Goal: Feedback & Contribution: Contribute content

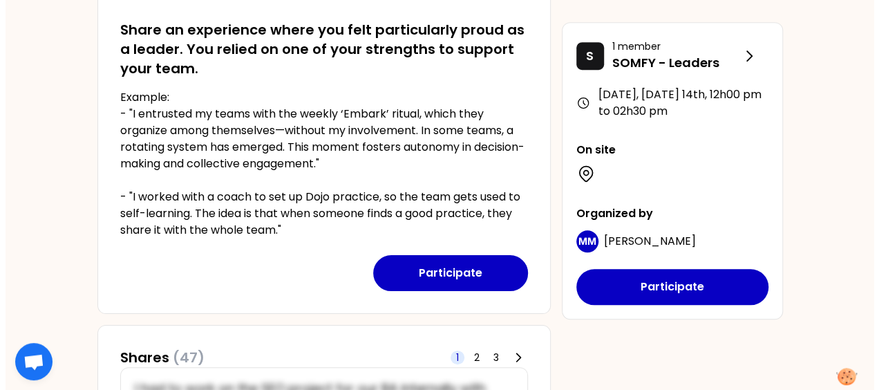
scroll to position [292, 0]
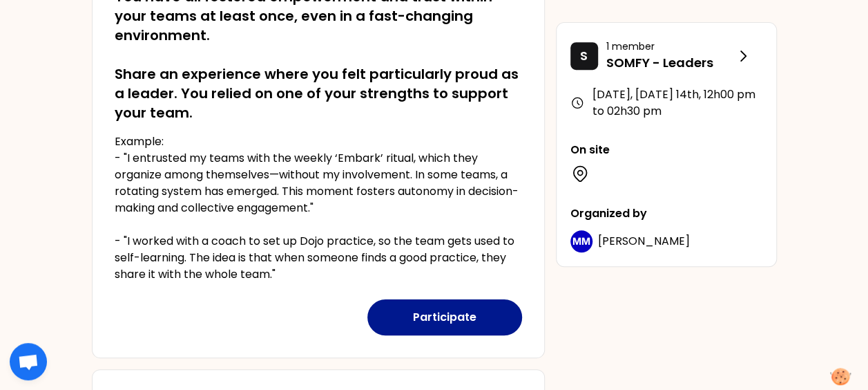
click at [446, 318] on button "Participate" at bounding box center [445, 317] width 155 height 36
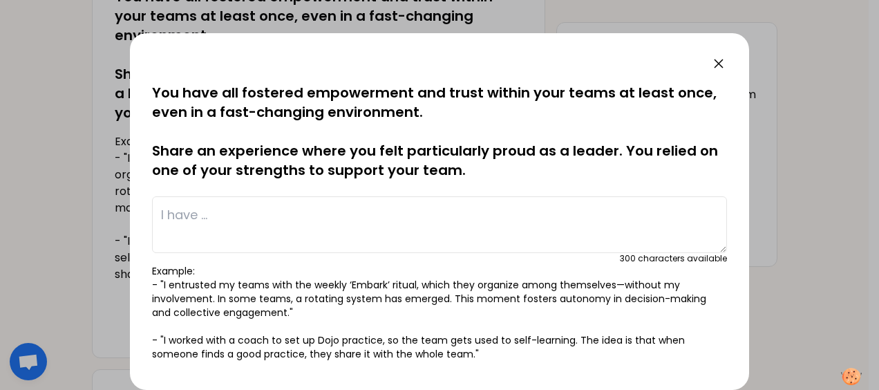
click at [248, 223] on textarea at bounding box center [439, 224] width 575 height 57
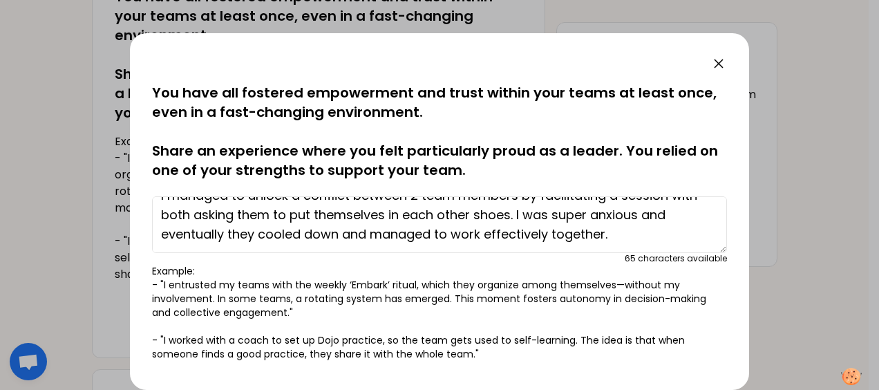
scroll to position [0, 0]
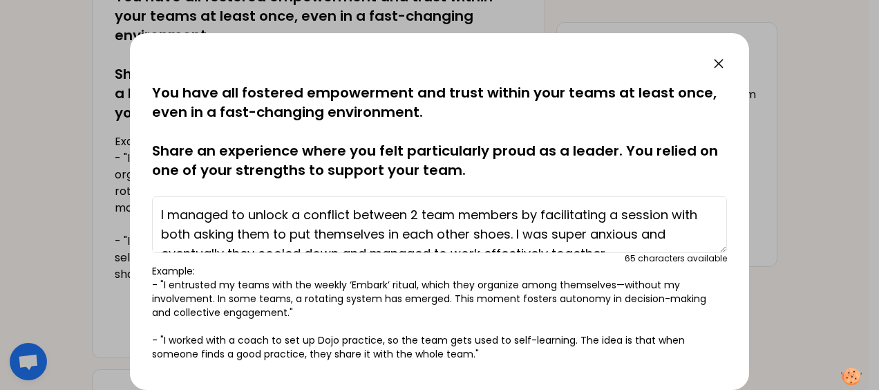
drag, startPoint x: 633, startPoint y: 237, endPoint x: 83, endPoint y: 180, distance: 552.8
click at [83, 180] on div "saved You have all fostered empowerment and trust within your teams at least on…" at bounding box center [439, 195] width 879 height 390
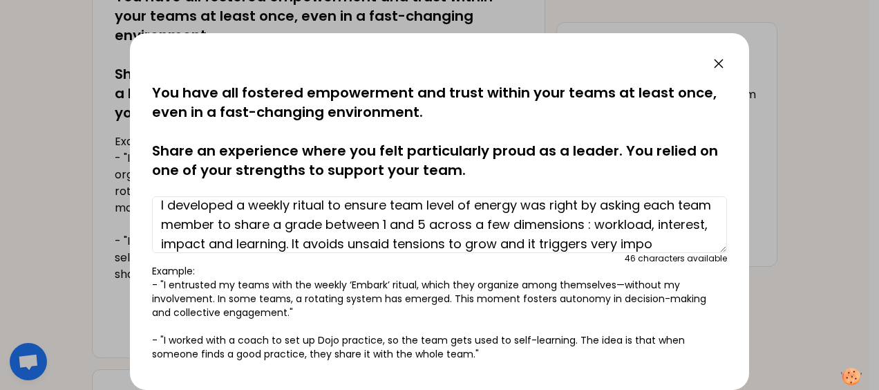
scroll to position [29, 0]
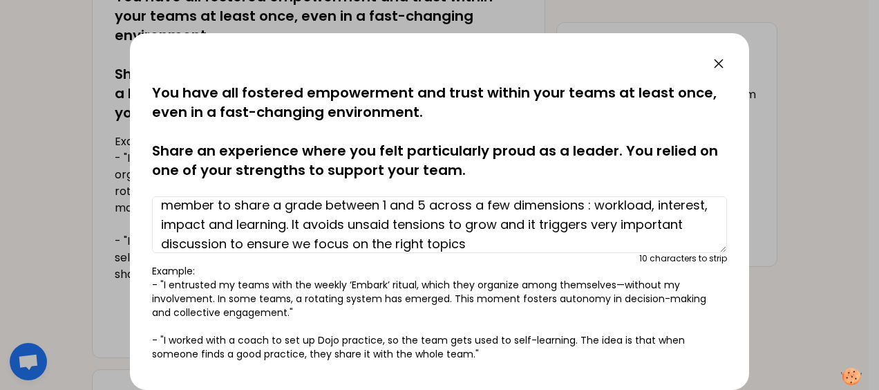
drag, startPoint x: 502, startPoint y: 227, endPoint x: 403, endPoint y: 226, distance: 98.1
click at [403, 226] on textarea "I developed a weekly ritual to ensure team level of energy was right by asking …" at bounding box center [439, 224] width 575 height 57
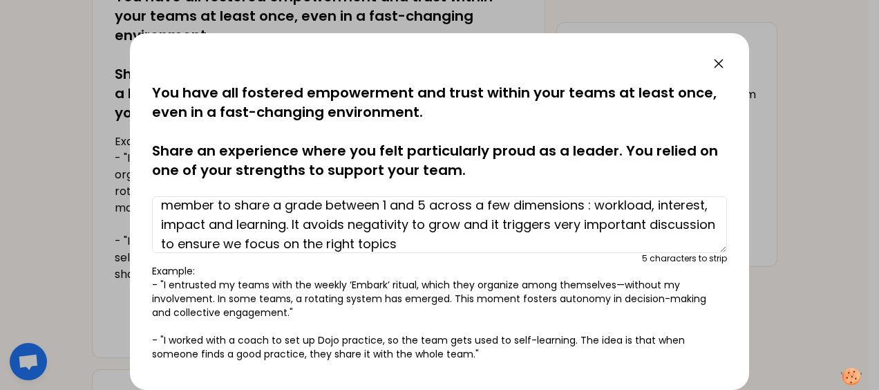
click at [290, 242] on textarea "I developed a weekly ritual to ensure team level of energy was right by asking …" at bounding box center [439, 224] width 575 height 57
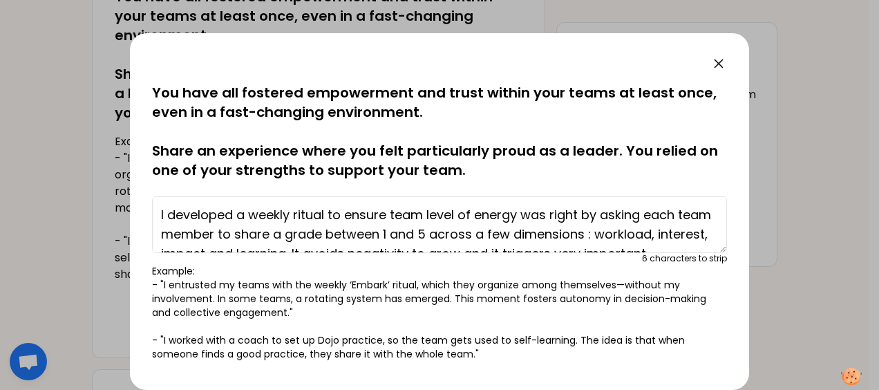
click at [566, 213] on textarea "I developed a weekly ritual to ensure team level of energy was right by asking …" at bounding box center [439, 224] width 575 height 57
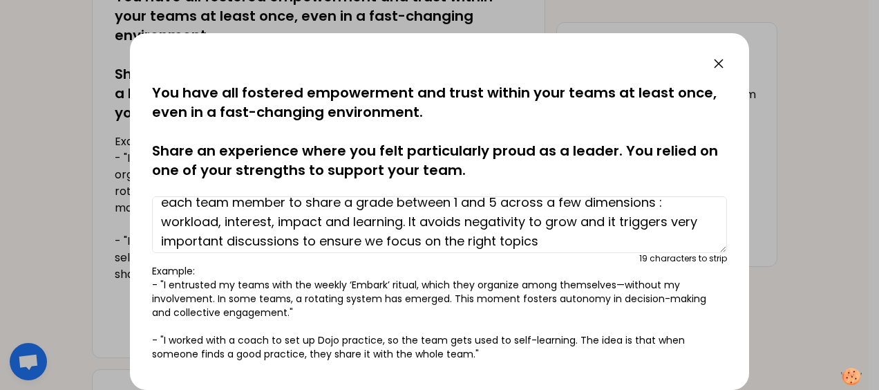
scroll to position [39, 0]
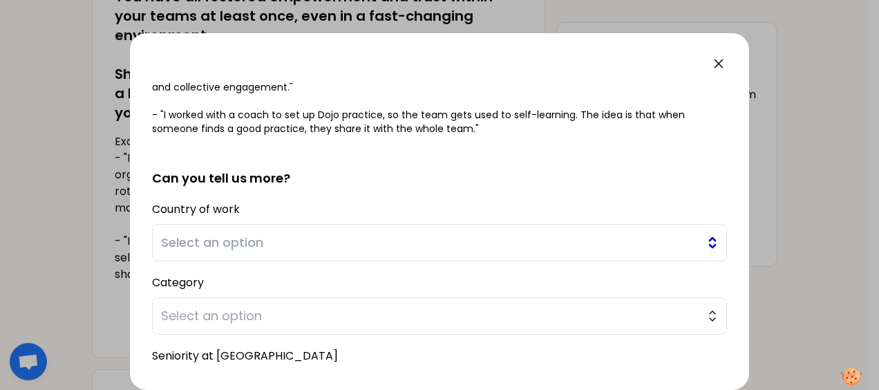
click at [307, 231] on button "Select an option" at bounding box center [439, 242] width 575 height 37
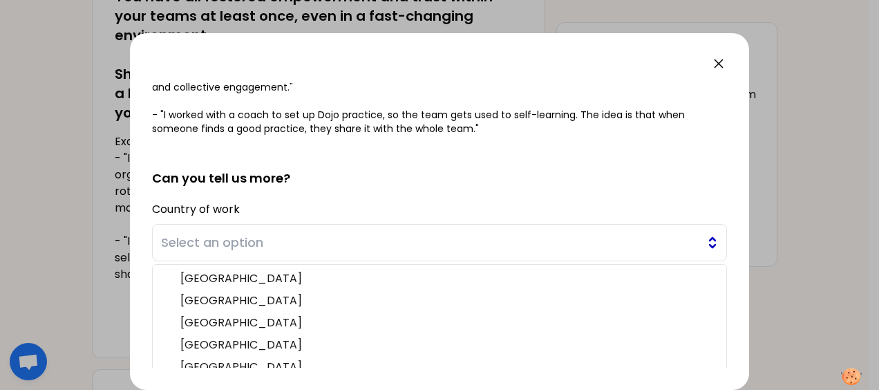
scroll to position [287, 0]
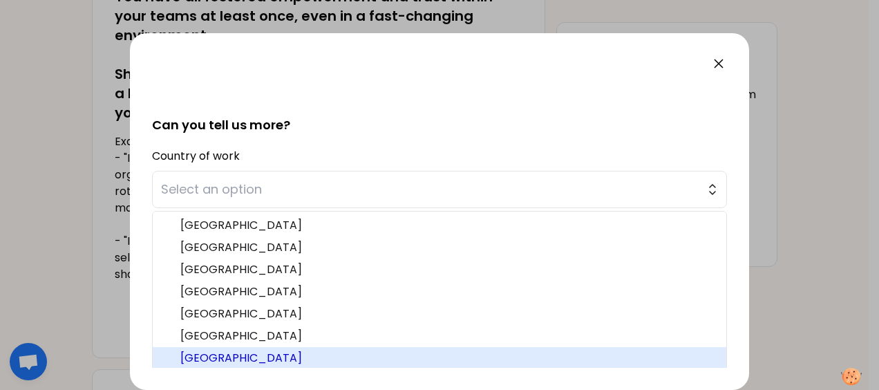
click at [228, 354] on span "[GEOGRAPHIC_DATA]" at bounding box center [447, 358] width 535 height 17
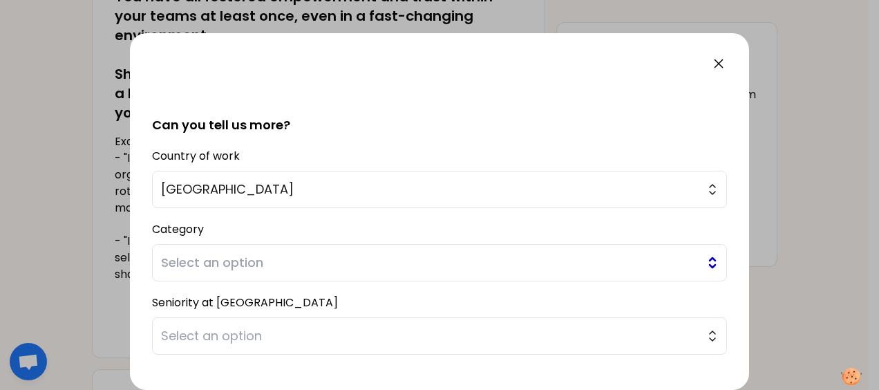
click at [213, 254] on span "Select an option" at bounding box center [429, 262] width 537 height 19
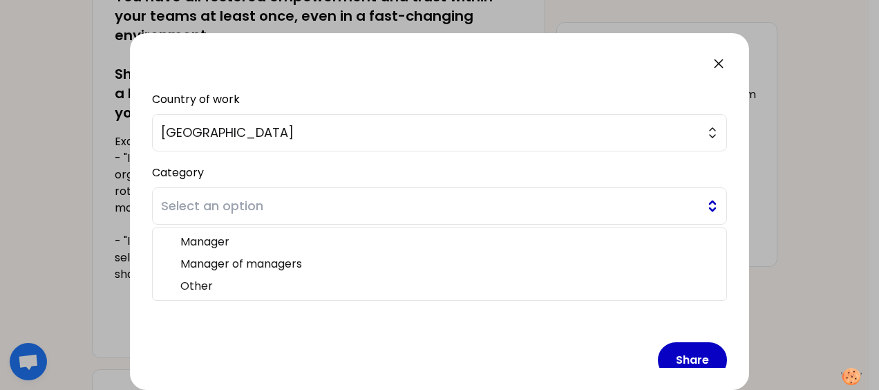
scroll to position [350, 0]
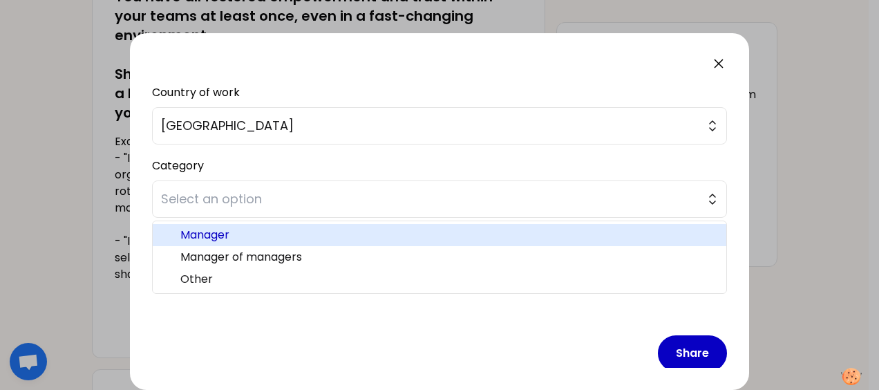
click at [216, 227] on span "Manager" at bounding box center [447, 235] width 535 height 17
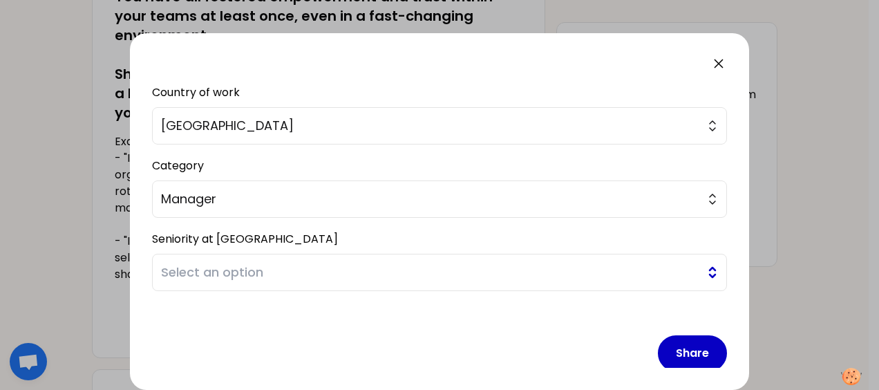
click at [213, 265] on span "Select an option" at bounding box center [429, 272] width 537 height 19
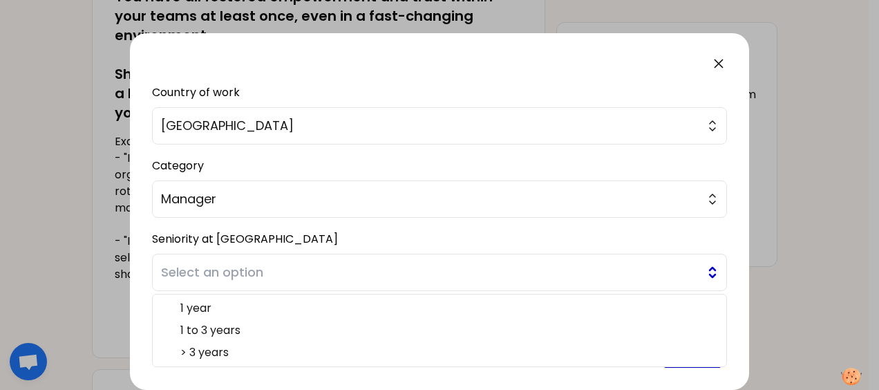
scroll to position [363, 0]
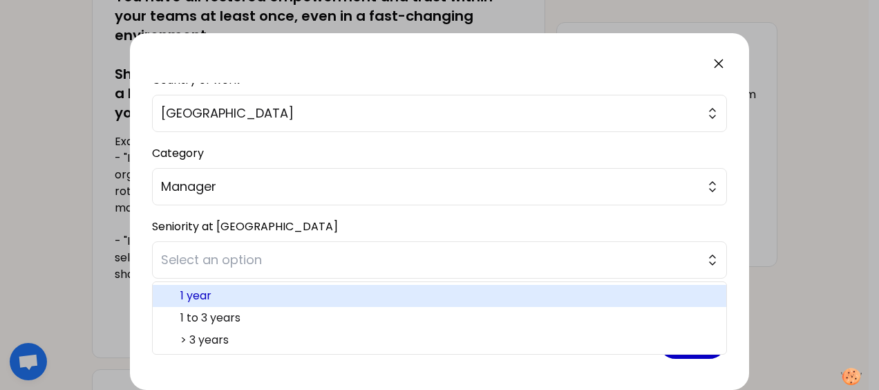
click at [206, 292] on span "1 year" at bounding box center [447, 295] width 535 height 17
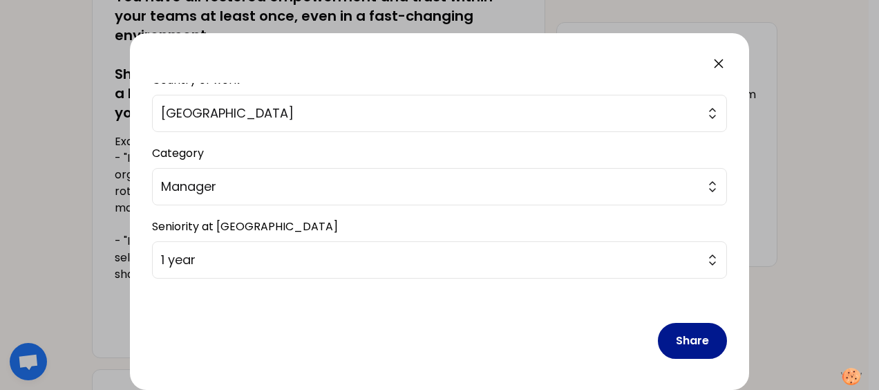
click at [676, 350] on button "Share" at bounding box center [692, 341] width 69 height 36
click at [676, 337] on button "Share" at bounding box center [692, 341] width 69 height 36
click at [686, 329] on button "Share" at bounding box center [692, 341] width 69 height 36
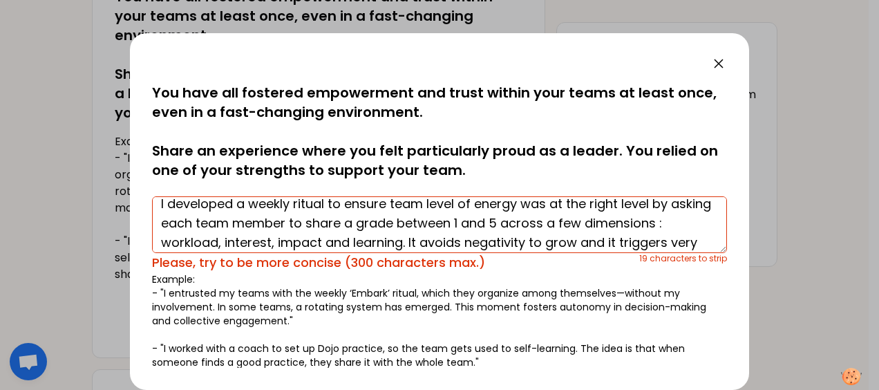
scroll to position [0, 0]
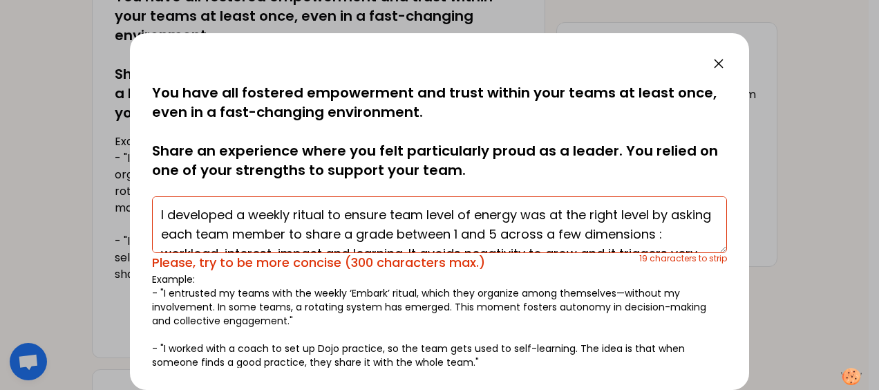
drag, startPoint x: 549, startPoint y: 217, endPoint x: 587, endPoint y: 215, distance: 38.0
click at [587, 215] on textarea "I developed a weekly ritual to ensure team level of energy was at the right lev…" at bounding box center [439, 224] width 575 height 57
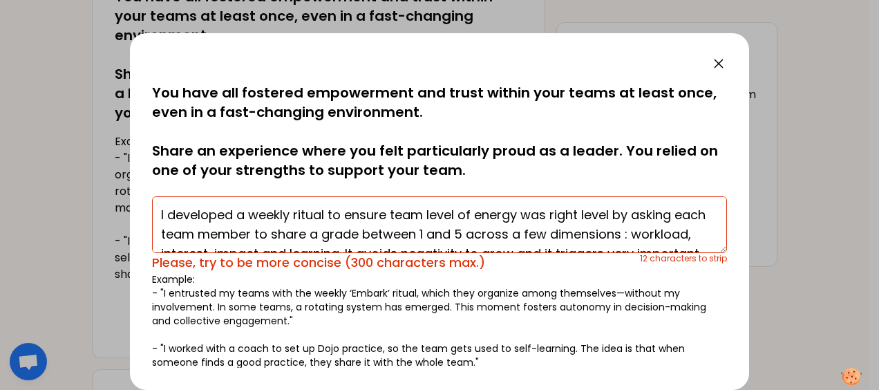
click at [587, 215] on textarea "I developed a weekly ritual to ensure team level of energy was right level by a…" at bounding box center [439, 224] width 575 height 57
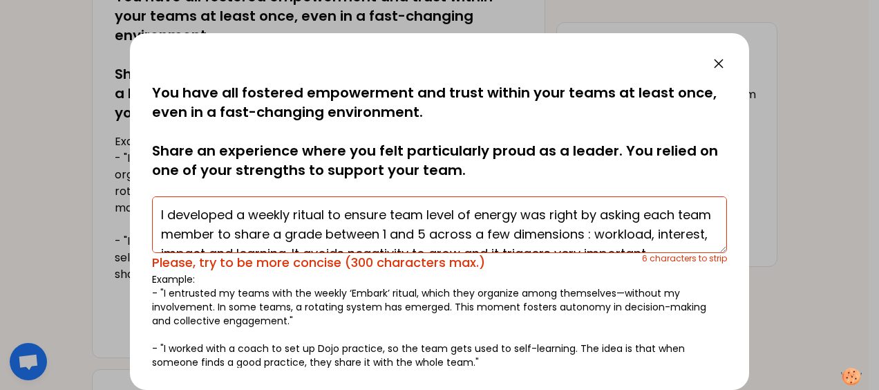
drag, startPoint x: 252, startPoint y: 237, endPoint x: 157, endPoint y: 235, distance: 95.4
click at [157, 235] on textarea "I developed a weekly ritual to ensure team level of energy was right by asking …" at bounding box center [439, 224] width 575 height 57
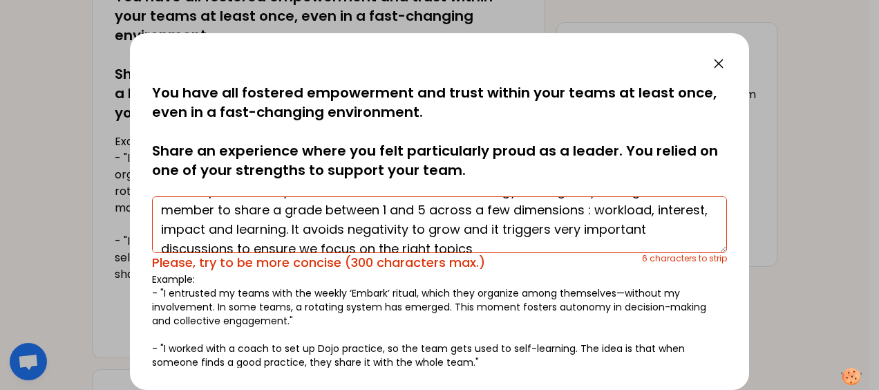
scroll to position [28, 0]
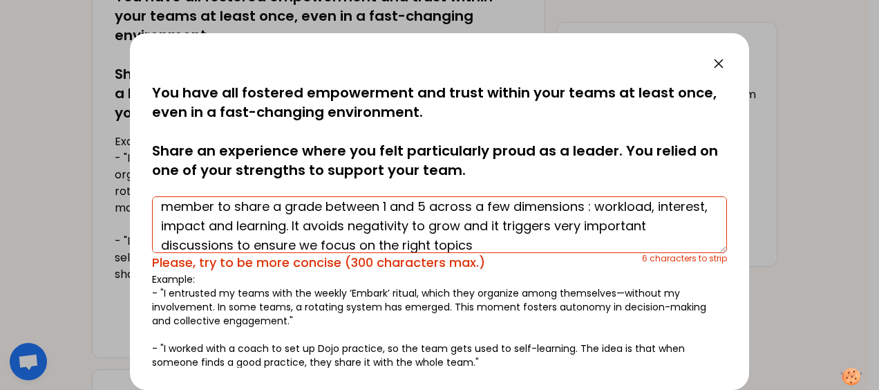
drag, startPoint x: 511, startPoint y: 209, endPoint x: 549, endPoint y: 209, distance: 38.0
click at [549, 209] on textarea "I developed a weekly ritual to ensure team level of energy was right by asking …" at bounding box center [439, 224] width 575 height 57
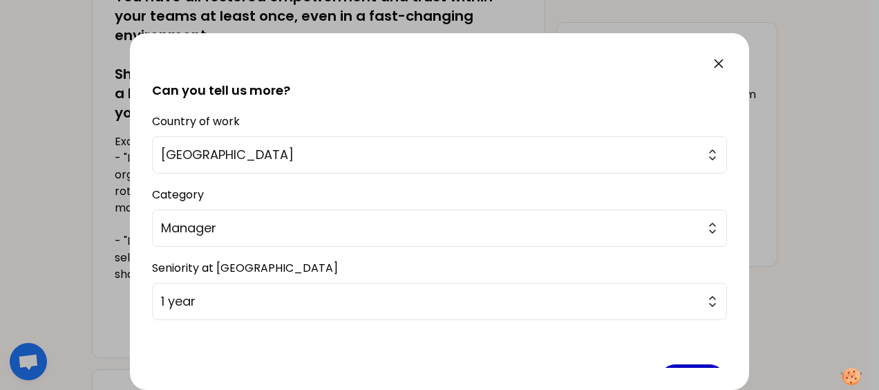
scroll to position [354, 0]
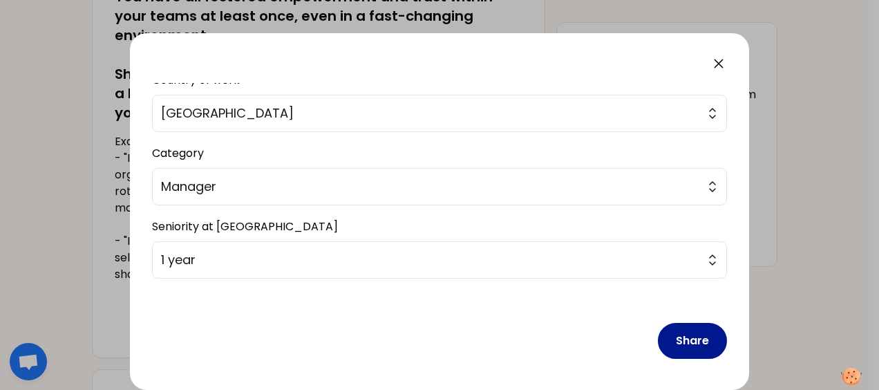
type textarea "I developed a weekly ritual to ensure team level of energy was right by asking …"
click at [670, 333] on button "Share" at bounding box center [692, 341] width 69 height 36
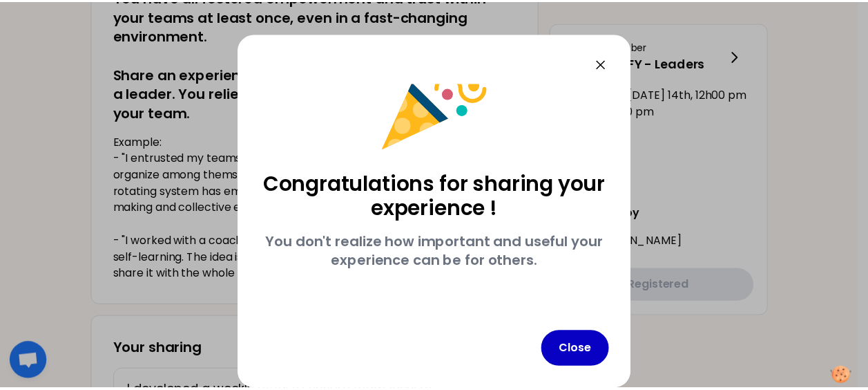
scroll to position [44, 0]
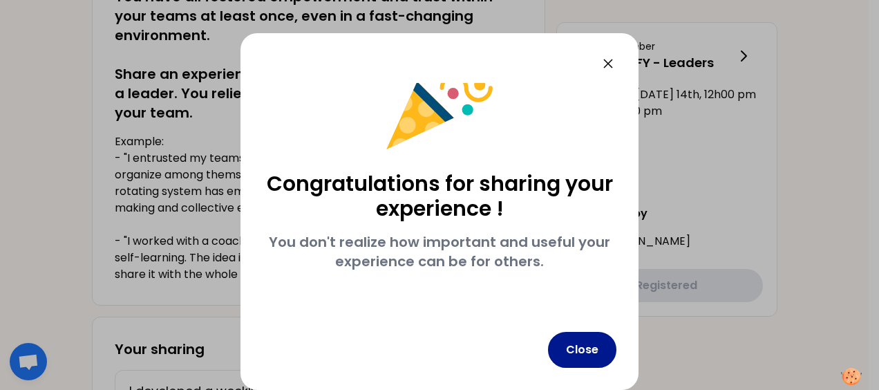
click at [570, 350] on button "Close" at bounding box center [582, 350] width 68 height 36
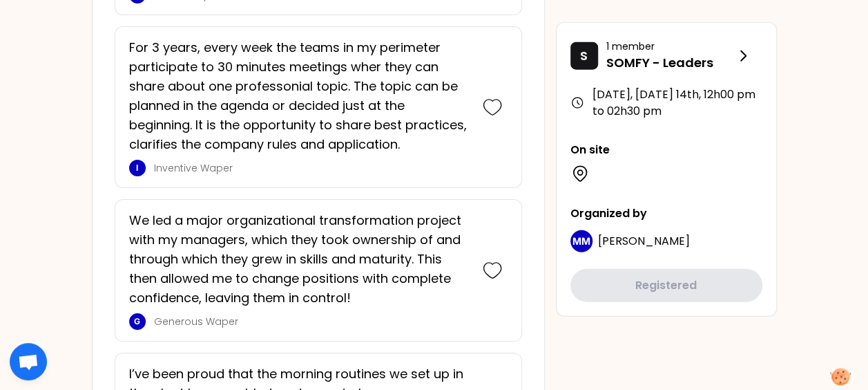
scroll to position [1794, 0]
